Goal: Transaction & Acquisition: Purchase product/service

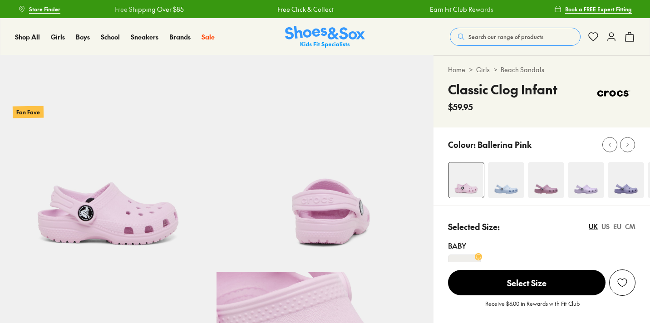
scroll to position [200, 0]
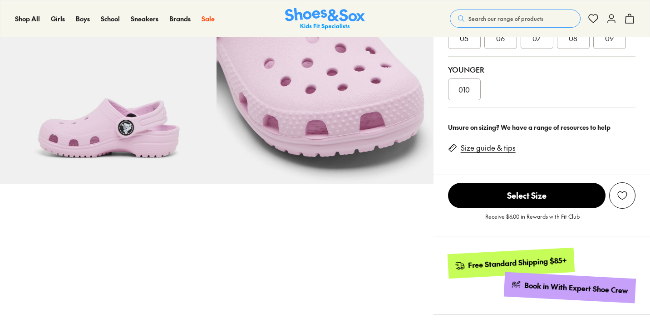
select select "*"
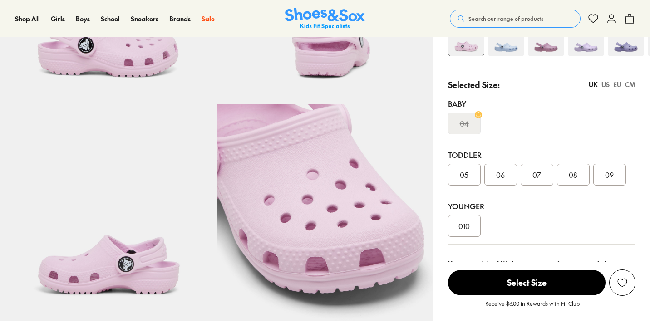
scroll to position [0, 0]
click at [471, 228] on div "010" at bounding box center [464, 226] width 33 height 22
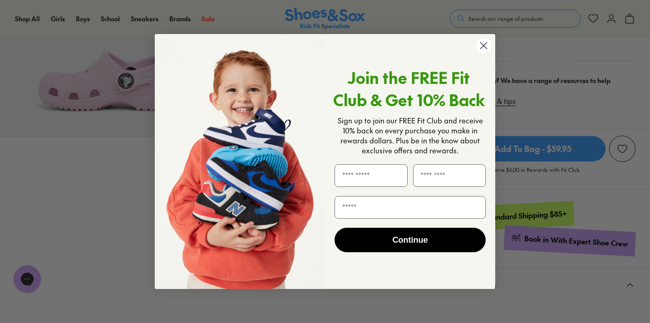
scroll to position [349, 0]
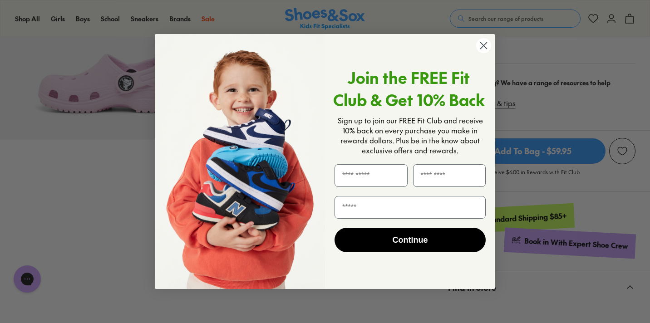
click at [486, 46] on circle "Close dialog" at bounding box center [483, 45] width 15 height 15
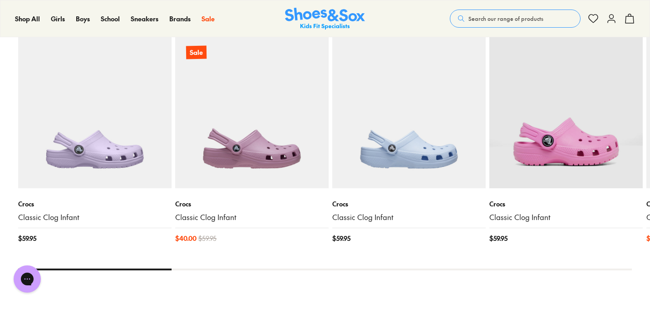
scroll to position [1067, 0]
drag, startPoint x: 150, startPoint y: 270, endPoint x: 221, endPoint y: 268, distance: 71.7
click at [221, 268] on div "You Might Like Recently Viewed Crocs Classic Clog Infant $ 59.95 Sale Crocs Cla…" at bounding box center [325, 149] width 614 height 305
click at [222, 268] on div at bounding box center [325, 269] width 614 height 2
click at [226, 270] on div "You Might Like Recently Viewed Crocs Classic Clog Infant $ 59.95 Sale Crocs Cla…" at bounding box center [325, 149] width 614 height 305
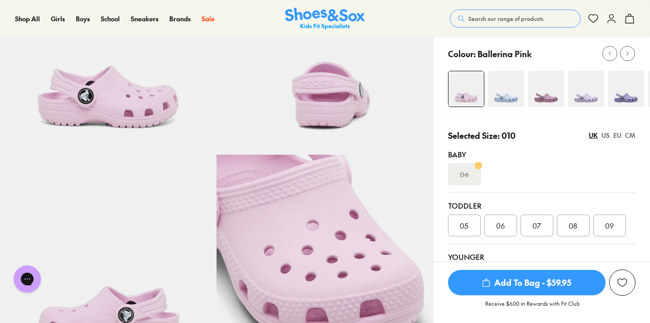
scroll to position [0, 0]
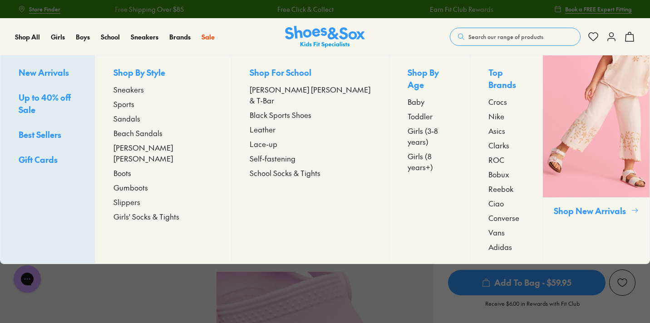
click at [488, 96] on span "Crocs" at bounding box center [497, 101] width 19 height 11
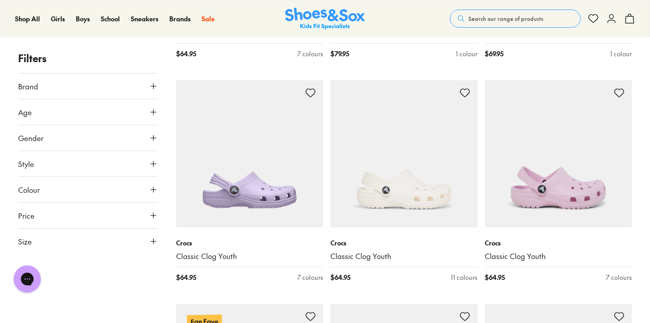
scroll to position [1258, 0]
